Goal: Information Seeking & Learning: Find specific fact

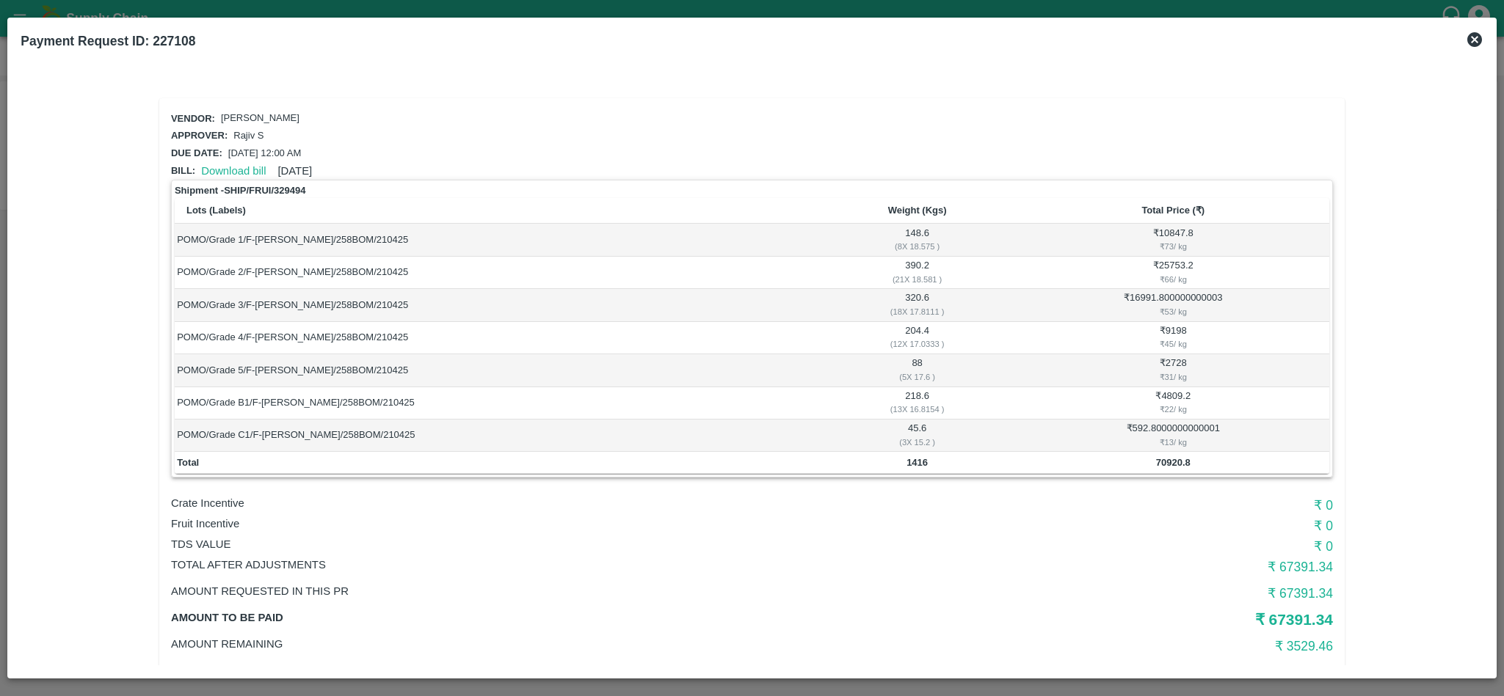
click at [1475, 36] on icon at bounding box center [1474, 39] width 15 height 15
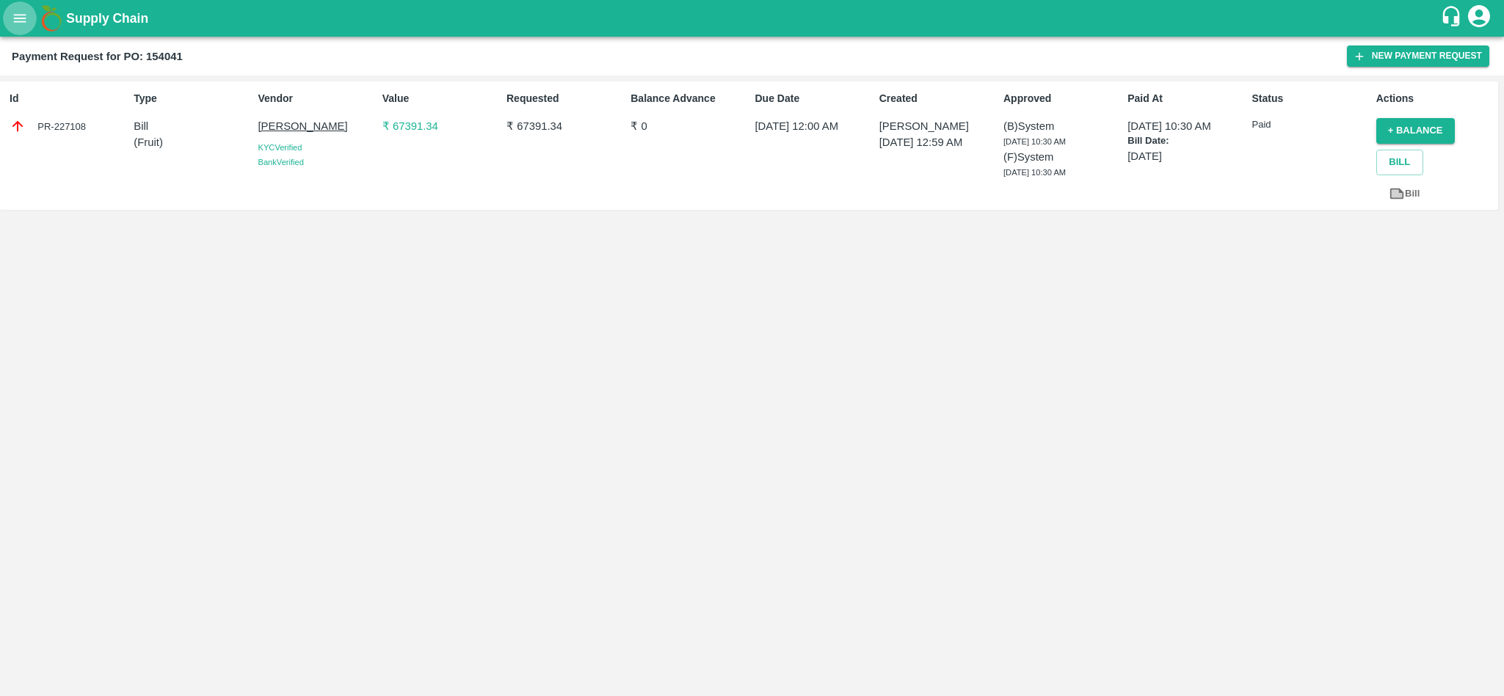
click at [22, 13] on icon "open drawer" at bounding box center [20, 18] width 16 height 16
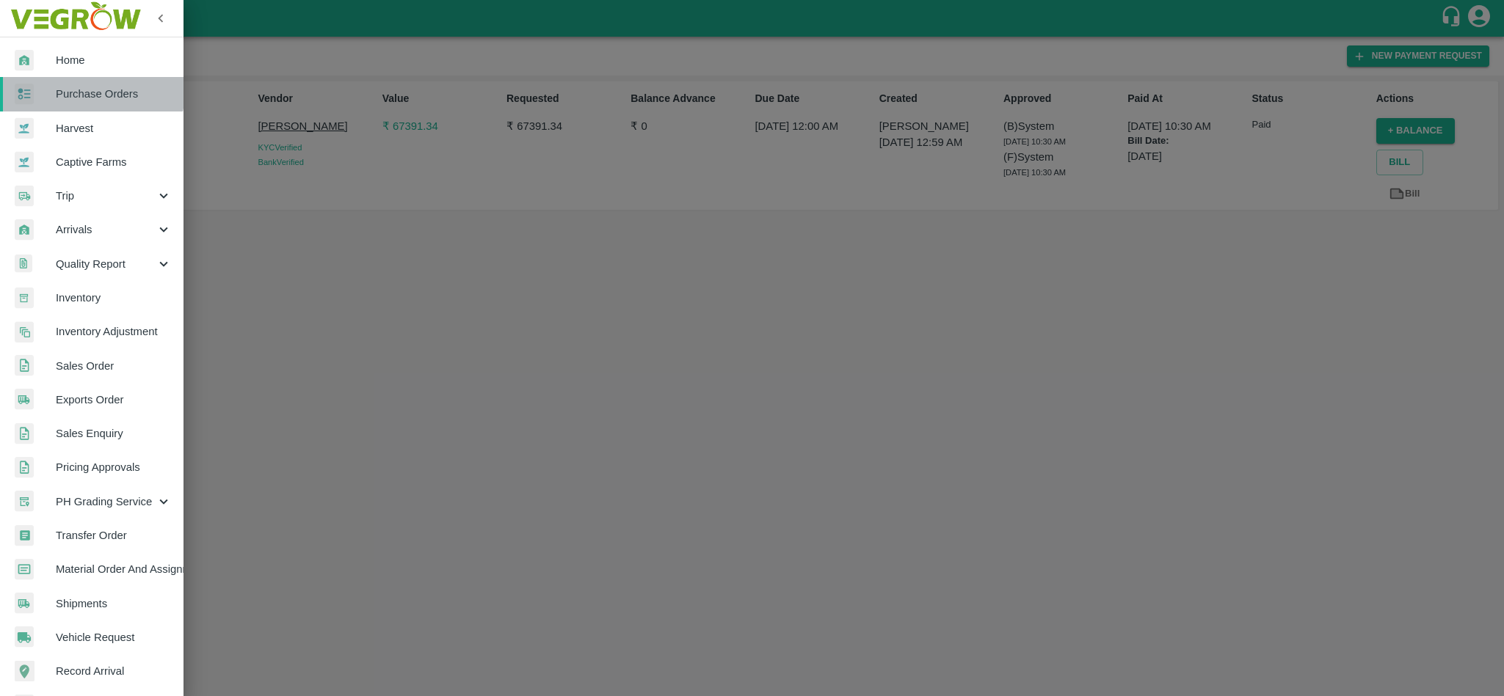
click at [77, 91] on span "Purchase Orders" at bounding box center [114, 94] width 116 height 16
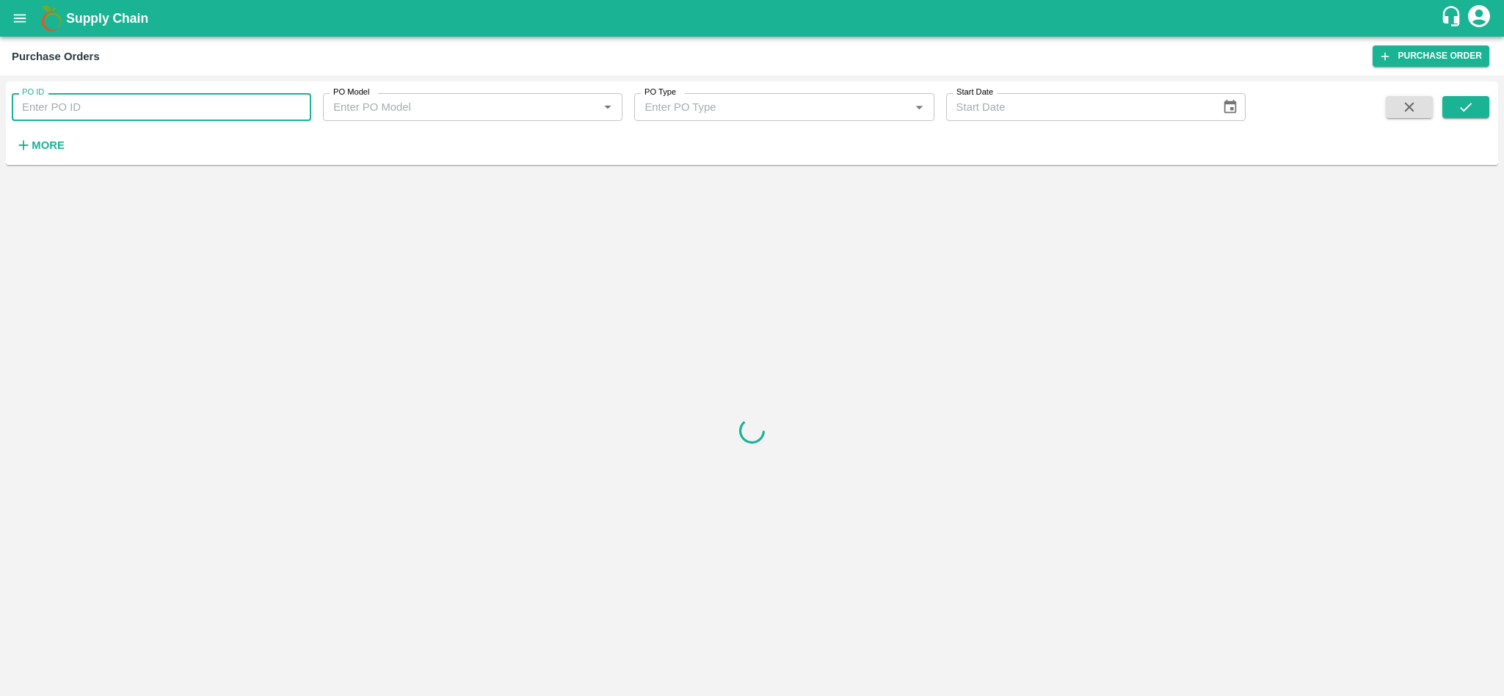
click at [43, 106] on input "PO ID" at bounding box center [161, 107] width 299 height 28
paste input "179636"
type input "179636"
click at [1469, 104] on icon "submit" at bounding box center [1465, 107] width 12 height 9
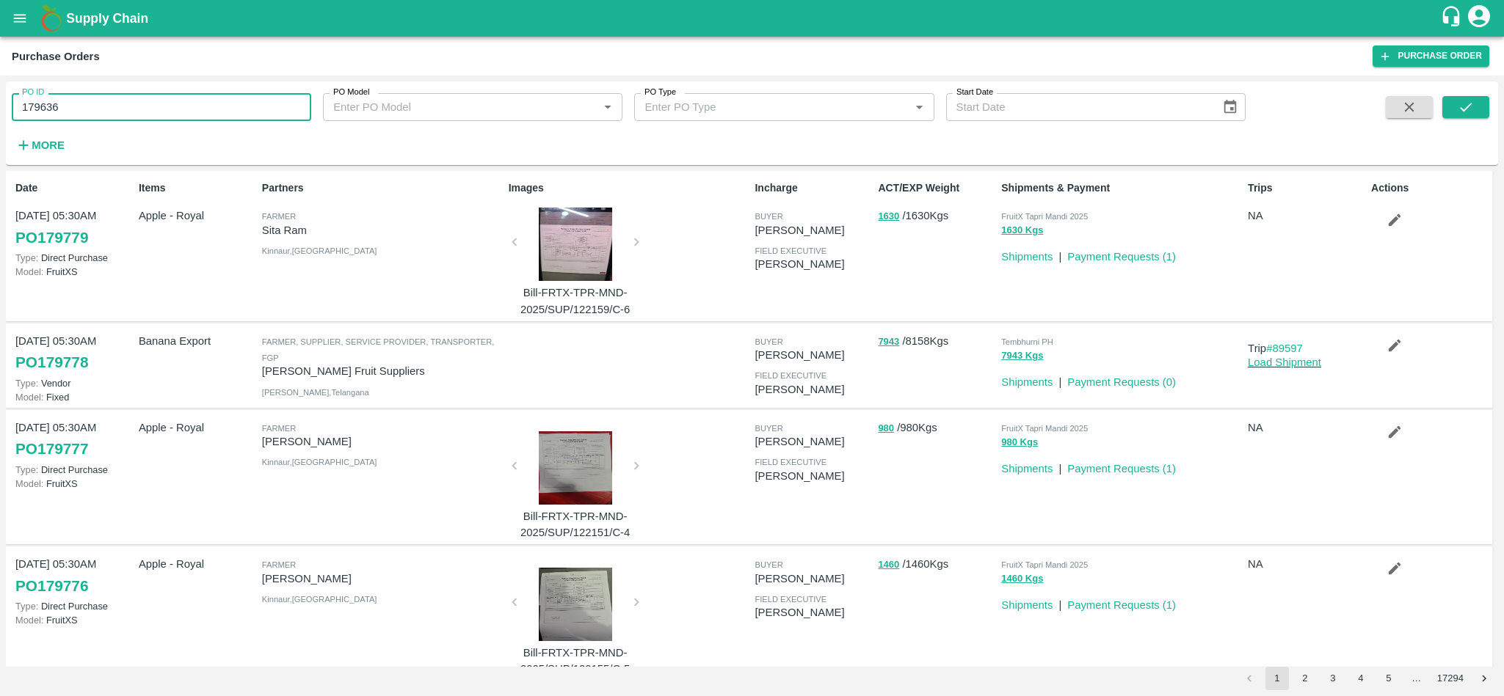
click at [150, 106] on input "179636" at bounding box center [161, 107] width 299 height 28
paste input "text"
click at [1475, 102] on button "submit" at bounding box center [1465, 107] width 47 height 22
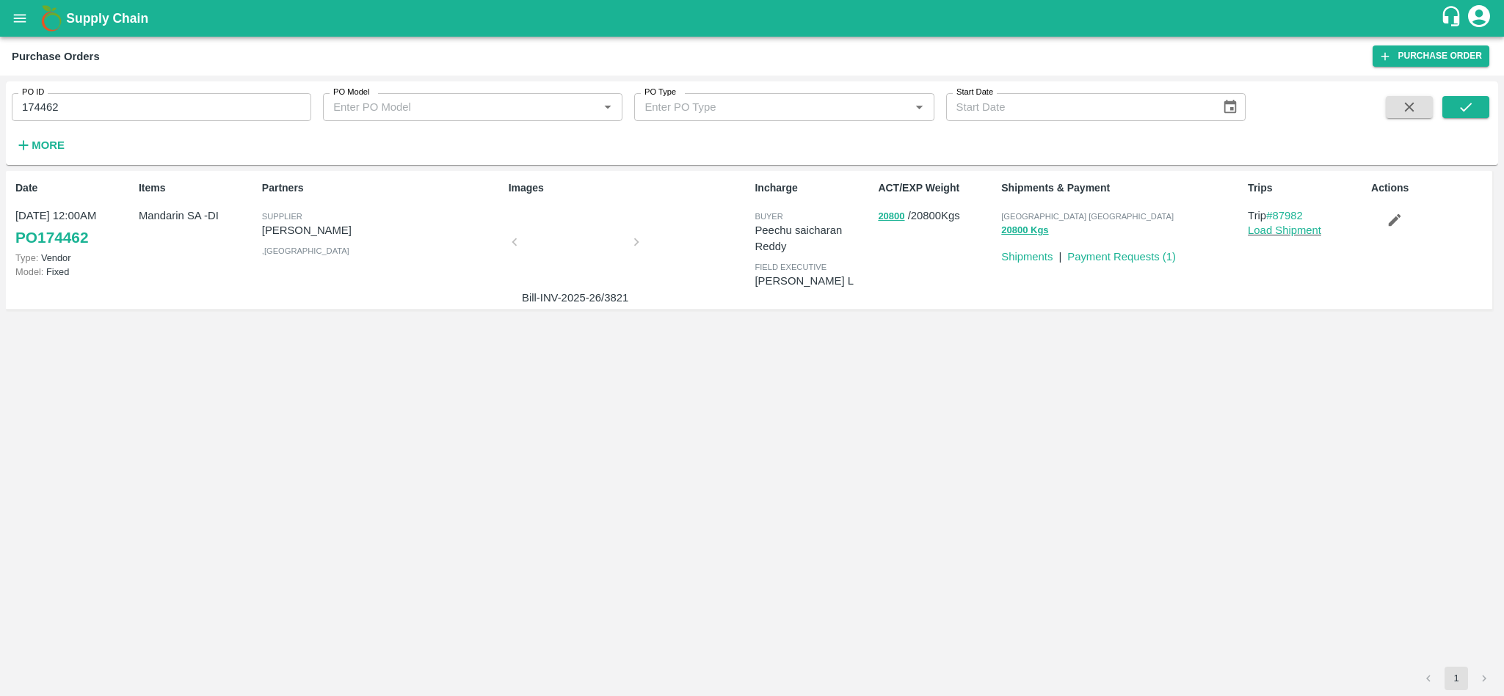
click at [1026, 214] on span "[GEOGRAPHIC_DATA] [GEOGRAPHIC_DATA]" at bounding box center [1087, 216] width 172 height 9
copy p "Chennai DC 20800 Kgs"
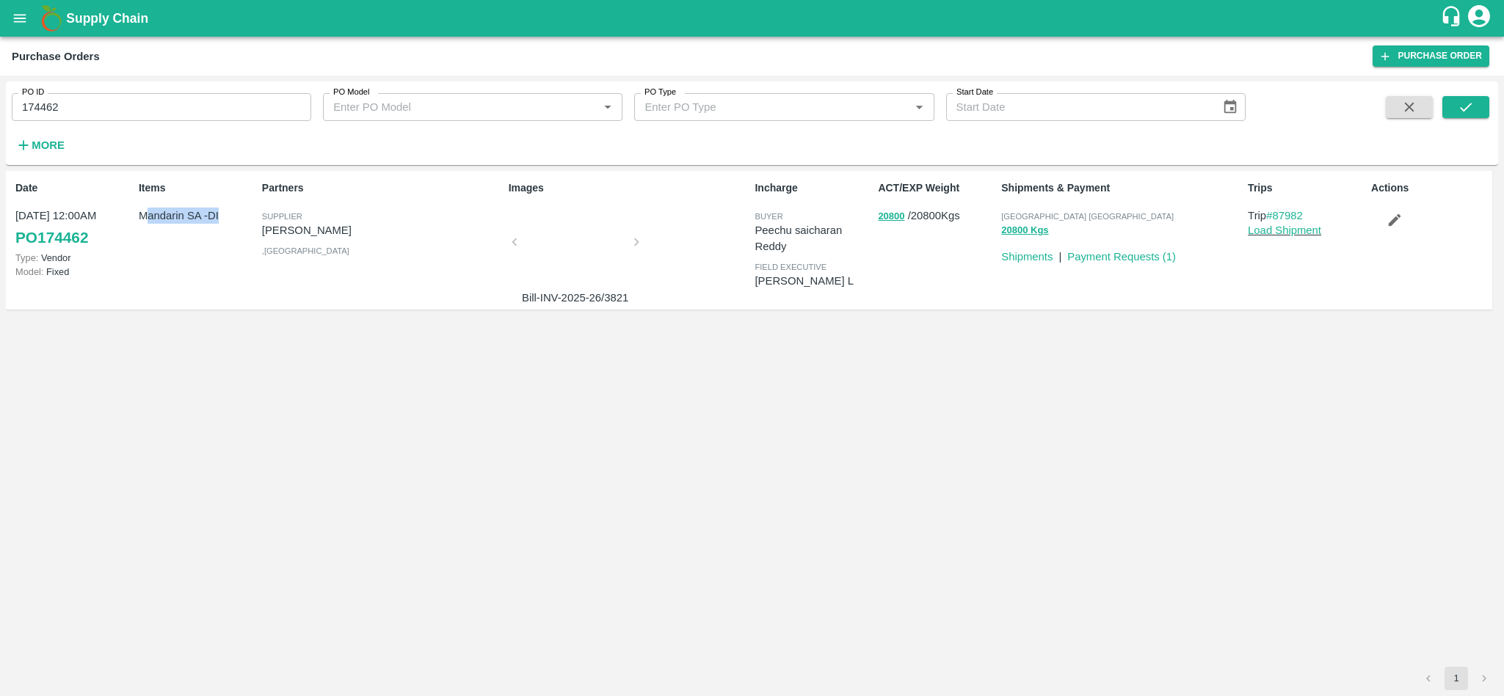
drag, startPoint x: 144, startPoint y: 212, endPoint x: 232, endPoint y: 216, distance: 88.2
click at [232, 216] on p "Mandarin SA -DI" at bounding box center [197, 216] width 117 height 16
drag, startPoint x: 134, startPoint y: 214, endPoint x: 221, endPoint y: 214, distance: 86.6
click at [221, 214] on div "Items Mandarin SA -DI" at bounding box center [194, 240] width 123 height 131
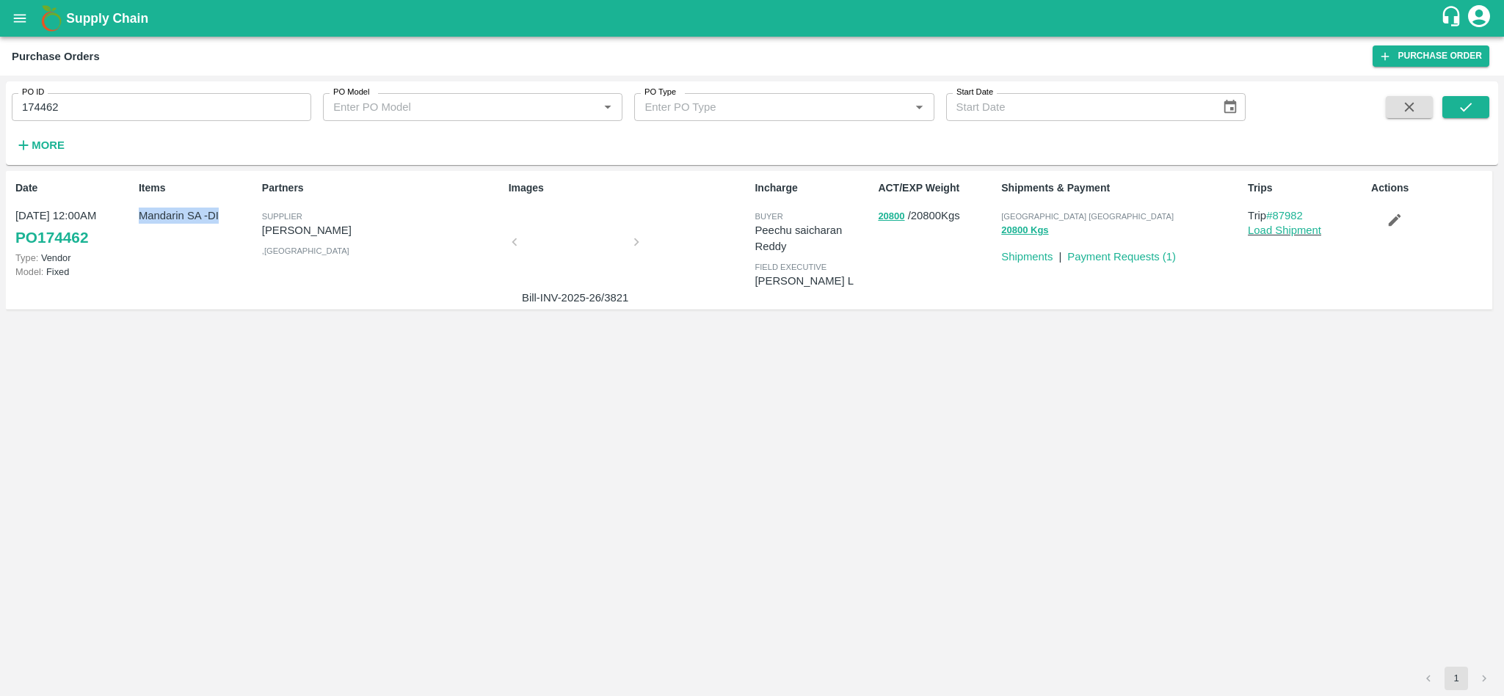
copy p "Mandarin SA -DI"
click at [1017, 212] on span "[GEOGRAPHIC_DATA] [GEOGRAPHIC_DATA]" at bounding box center [1087, 216] width 172 height 9
copy p "Chennai DC 20800 Kgs"
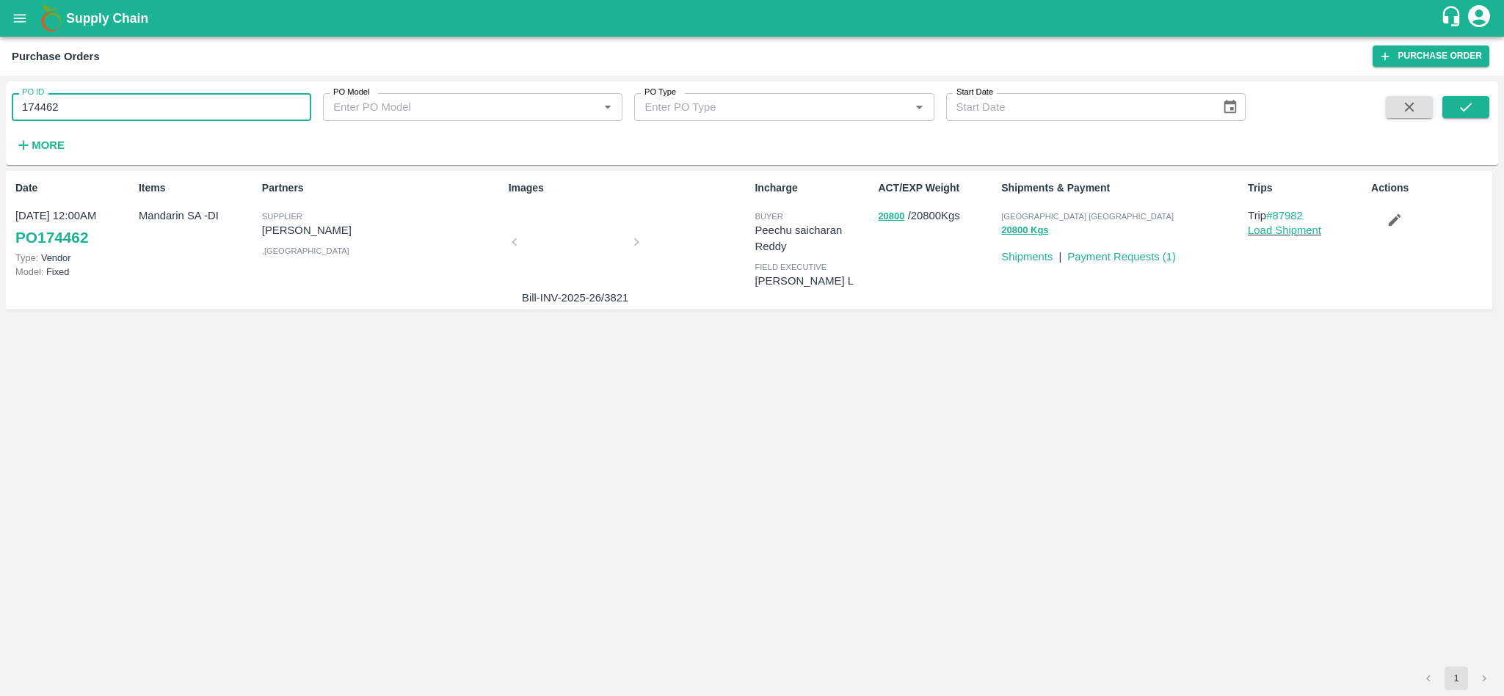
click at [133, 97] on input "174462" at bounding box center [161, 107] width 299 height 28
paste input "text"
click at [1471, 108] on icon "submit" at bounding box center [1465, 107] width 16 height 16
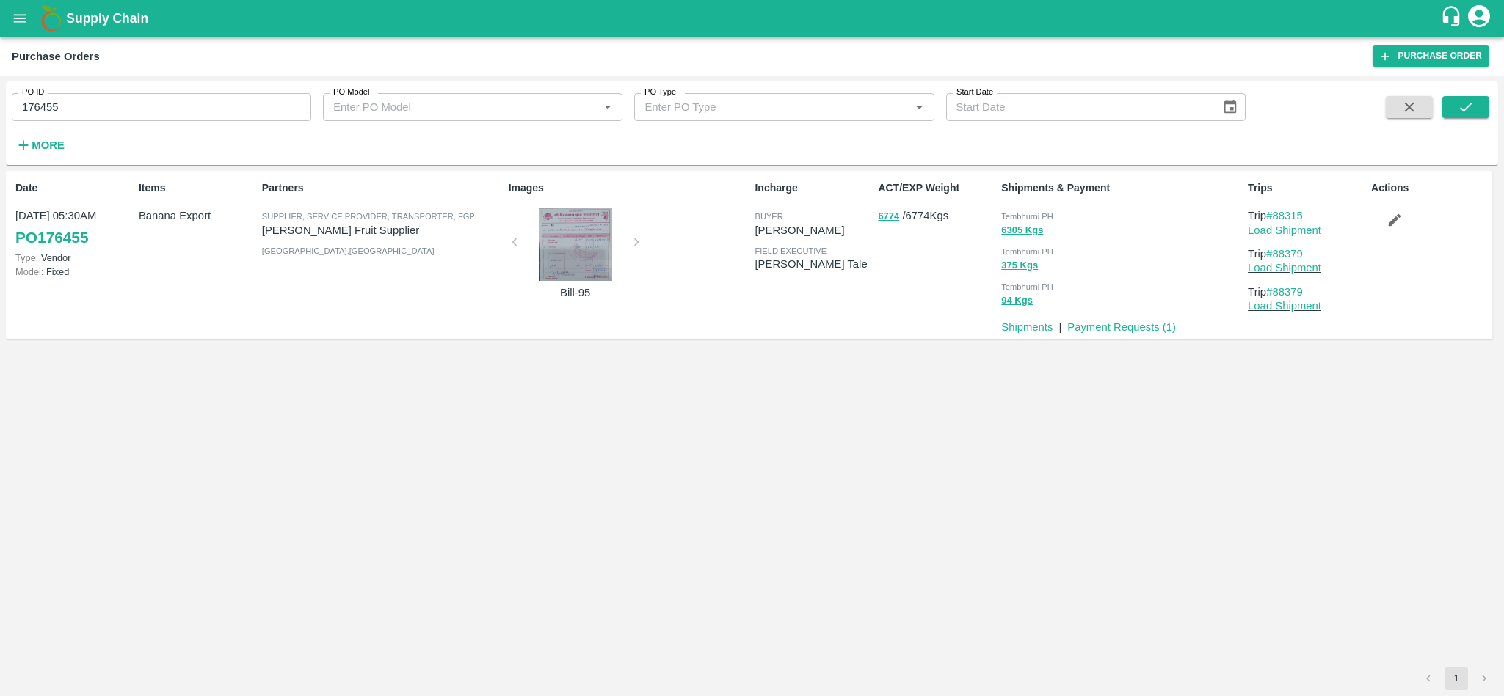
click at [1035, 216] on span "Tembhurni PH" at bounding box center [1027, 216] width 52 height 9
copy div "Tembhurni PH 6305 Kgs"
click at [139, 98] on input "176455" at bounding box center [161, 107] width 299 height 28
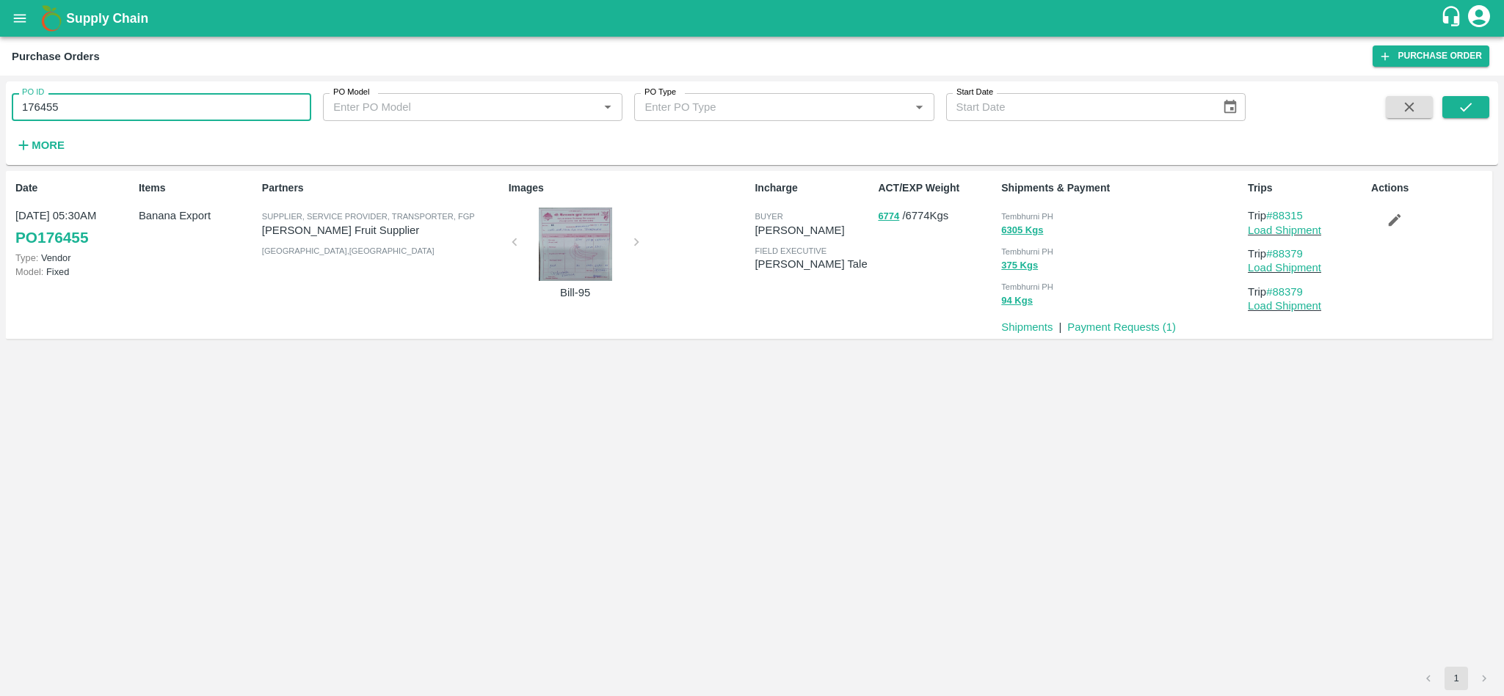
click at [139, 98] on input "176455" at bounding box center [161, 107] width 299 height 28
paste input "text"
click at [1475, 100] on button "submit" at bounding box center [1465, 107] width 47 height 22
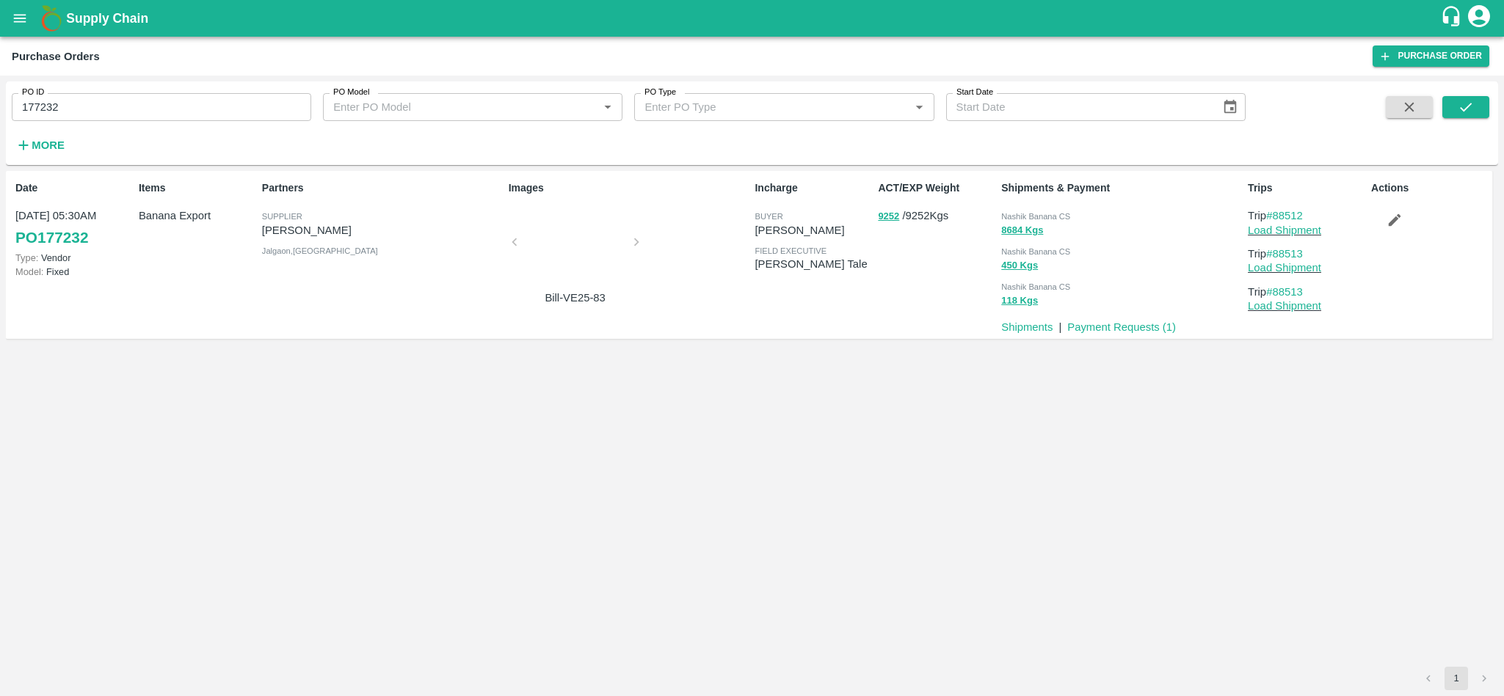
click at [1048, 214] on span "Nashik Banana CS" at bounding box center [1035, 216] width 69 height 9
copy div "Nashik Banana CS 8684 Kgs"
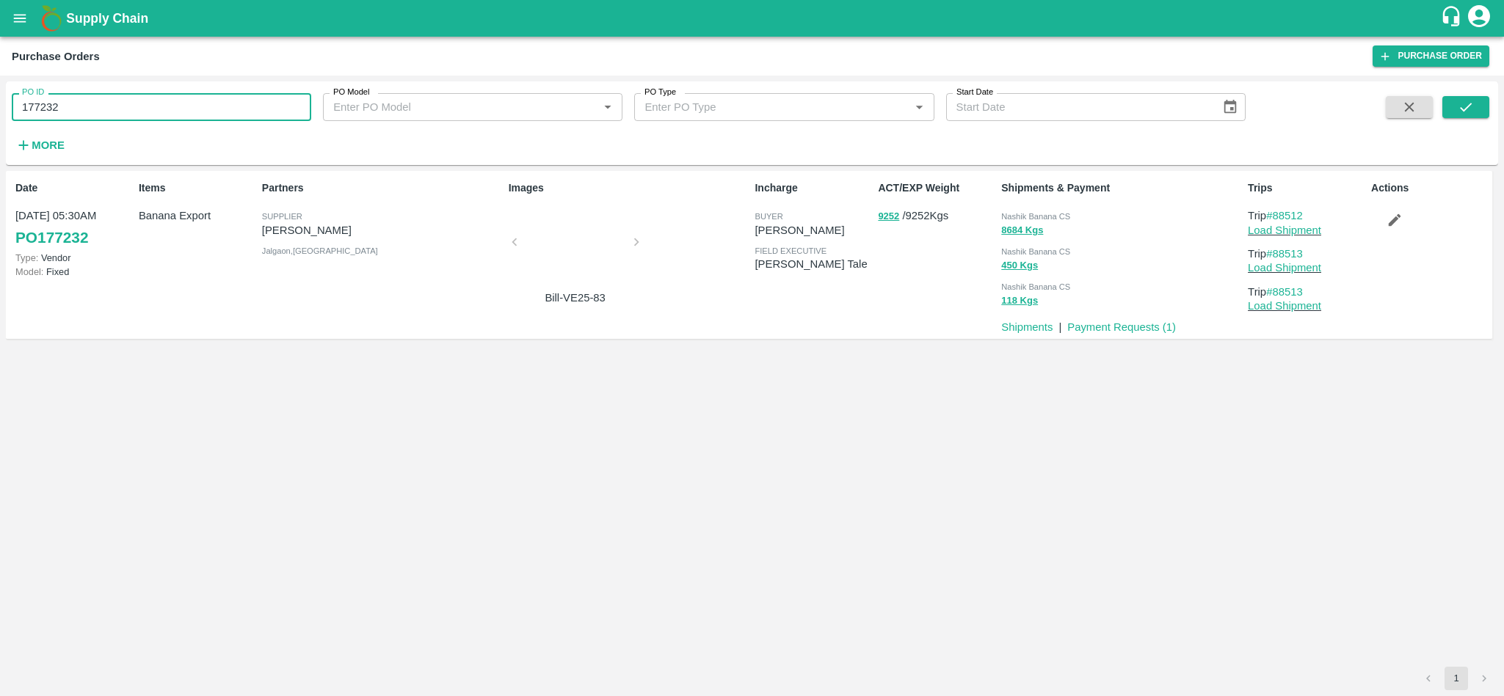
click at [97, 109] on input "177232" at bounding box center [161, 107] width 299 height 28
paste input "text"
type input "176455"
click at [1462, 101] on icon "submit" at bounding box center [1465, 107] width 16 height 16
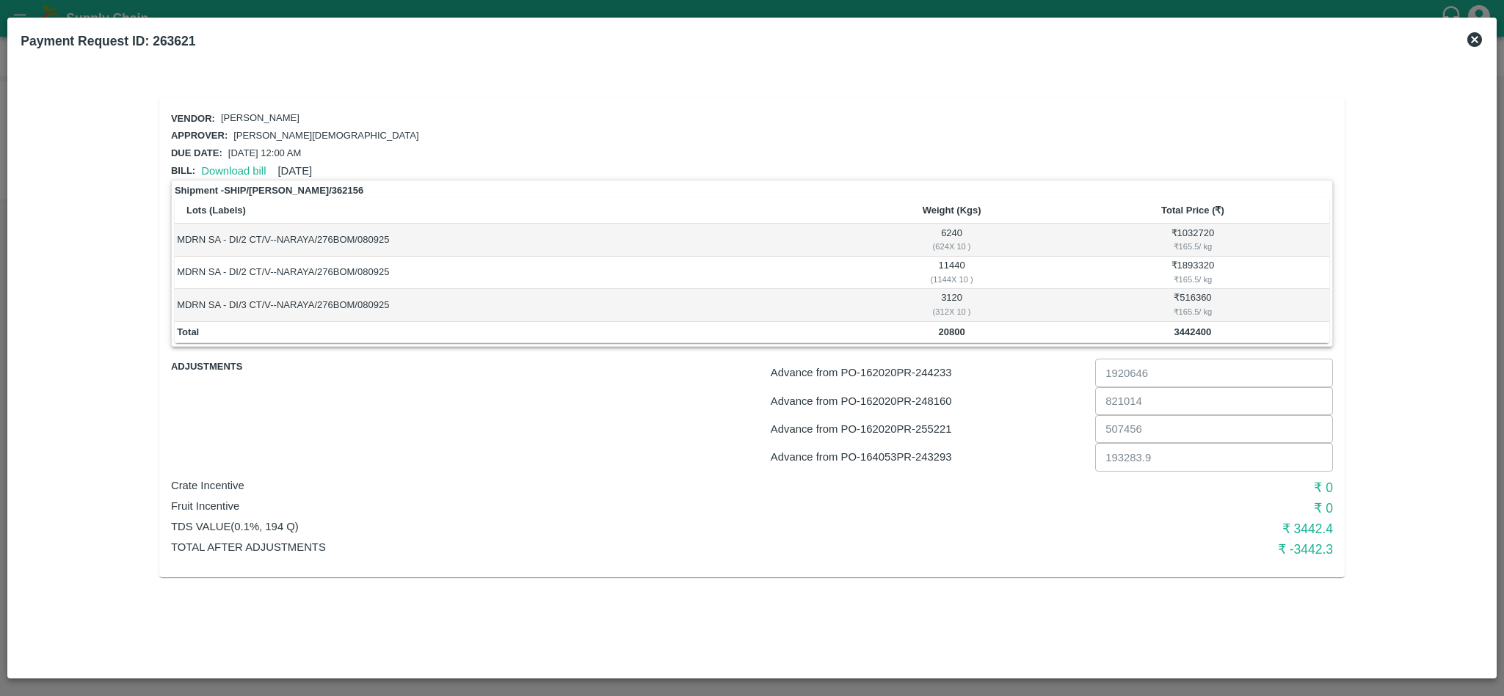
click at [1189, 305] on div "₹ 165.5 / kg" at bounding box center [1192, 311] width 269 height 13
copy div "165.5"
click at [938, 372] on p "Advance from PO- 162020 PR- 244233" at bounding box center [929, 373] width 318 height 16
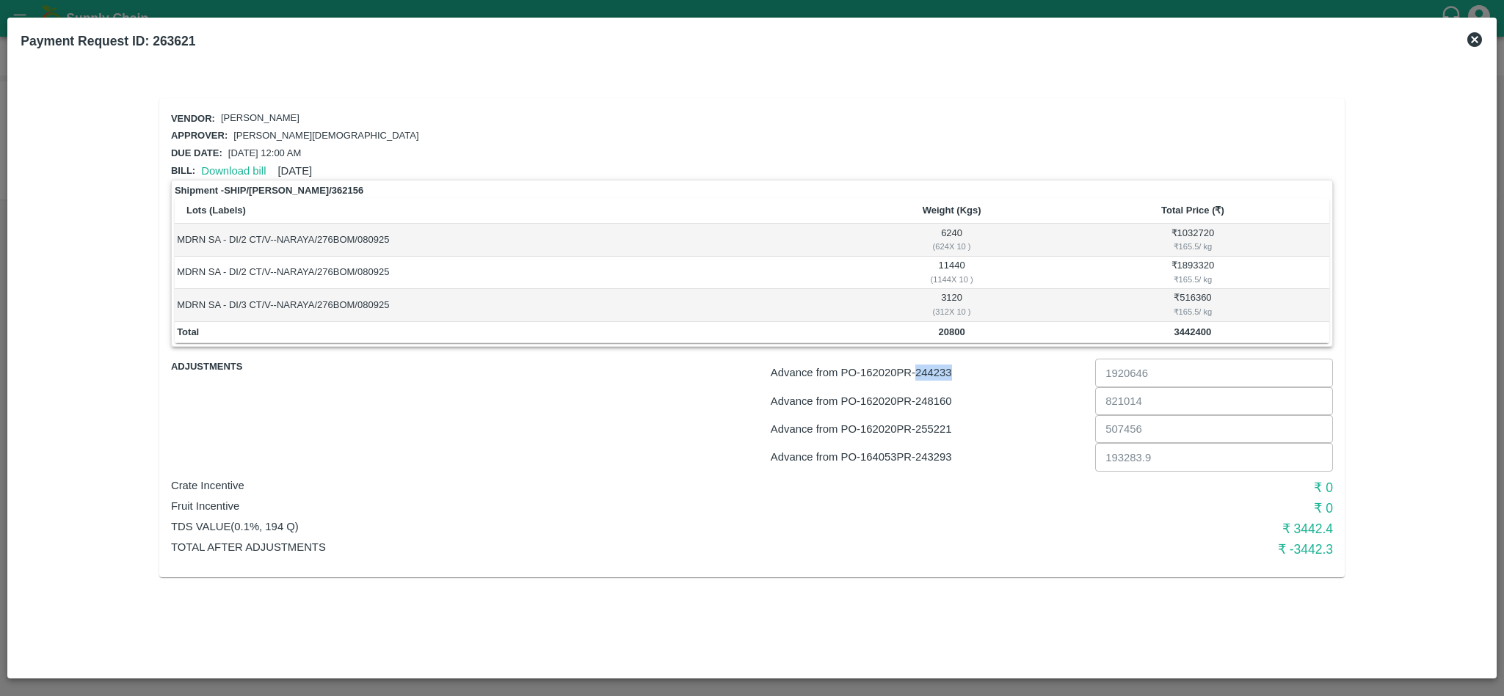
copy p "244233"
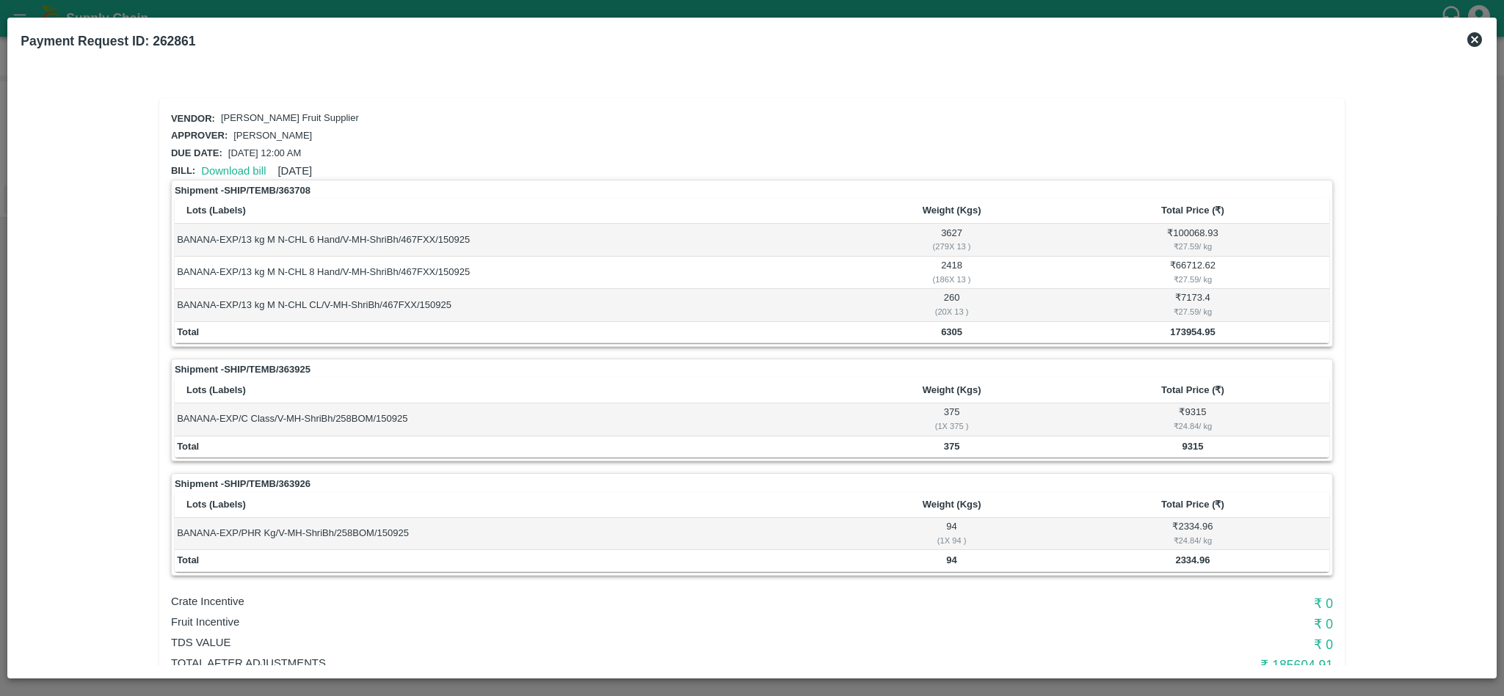
scroll to position [48, 0]
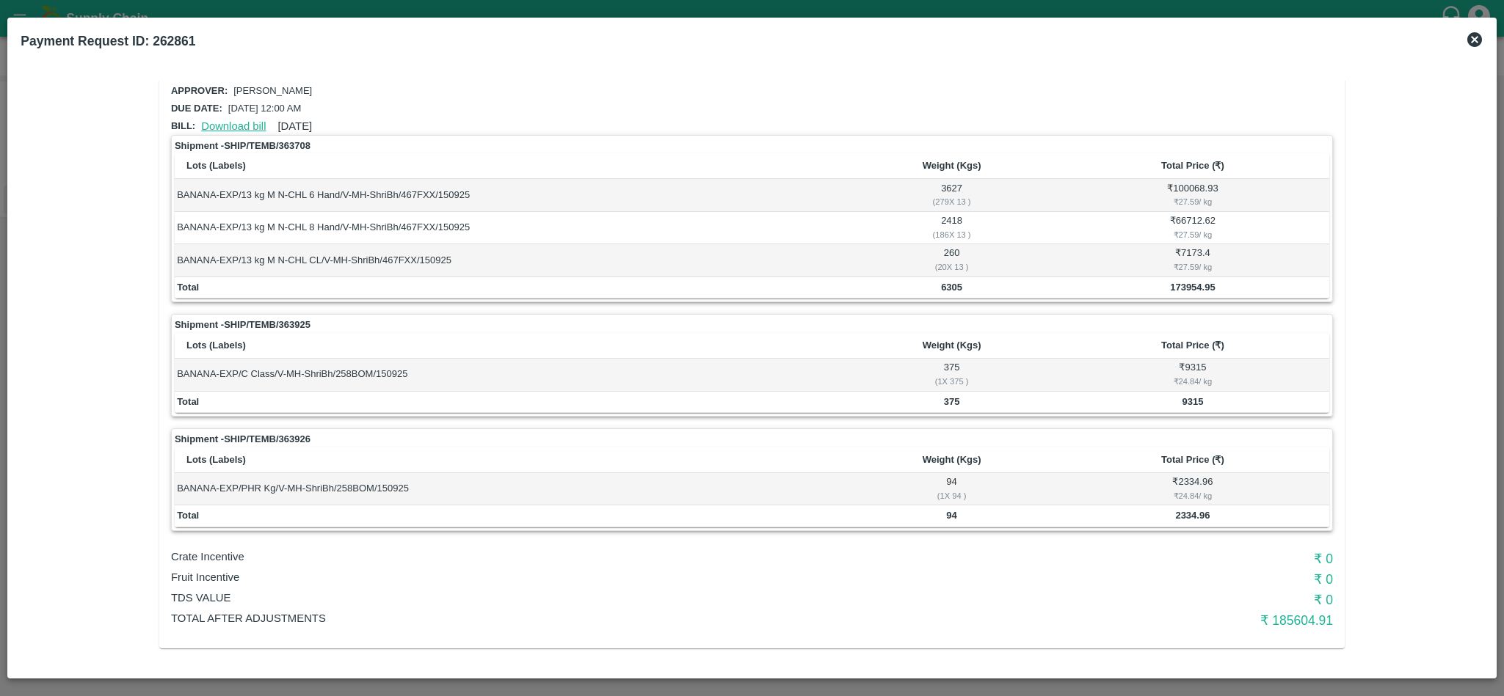
click at [227, 120] on link "Download bill" at bounding box center [233, 126] width 65 height 12
